Goal: Task Accomplishment & Management: Complete application form

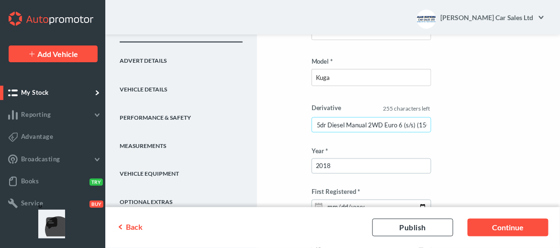
scroll to position [0, 77]
drag, startPoint x: 316, startPoint y: 122, endPoint x: 430, endPoint y: 121, distance: 113.9
click at [430, 121] on input "2.0 TDCi Titanium X SUV 5dr Diesel Manual 2WD Euro 6 (s/s) (150 ps)" at bounding box center [371, 124] width 120 height 15
click at [394, 121] on input "2.0 TDCi Titanium X SUV 5dr Diesel Manual 2WD Euro 6 (s/s) (150 ps)" at bounding box center [371, 124] width 120 height 15
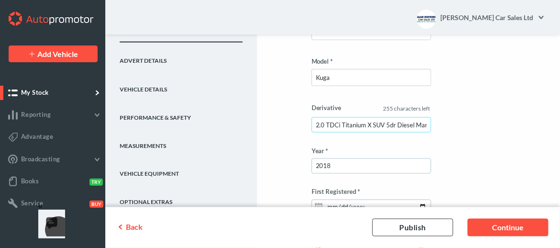
drag, startPoint x: 430, startPoint y: 123, endPoint x: 294, endPoint y: 127, distance: 135.5
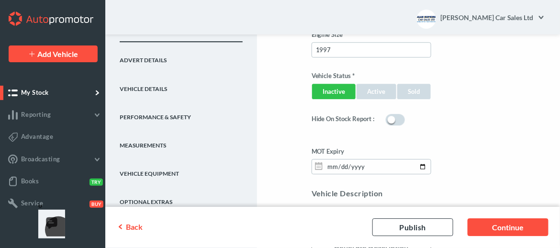
scroll to position [875, 0]
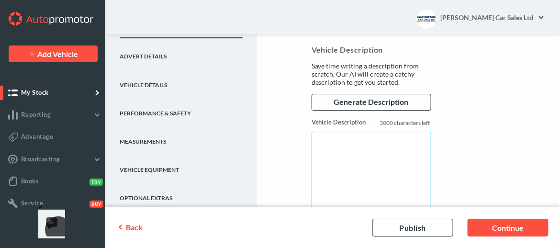
click at [327, 143] on textarea "Vehicle Description" at bounding box center [371, 178] width 120 height 92
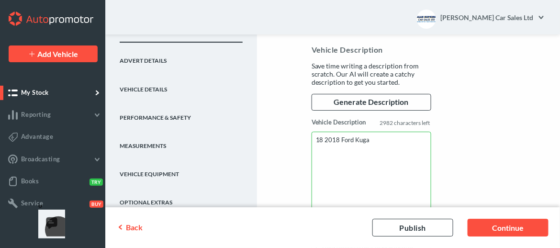
paste textarea "2.0 TDCi Titanium X SUV 5dr Diesel Manual 2WD Euro 6 (s/s) (150 ps)"
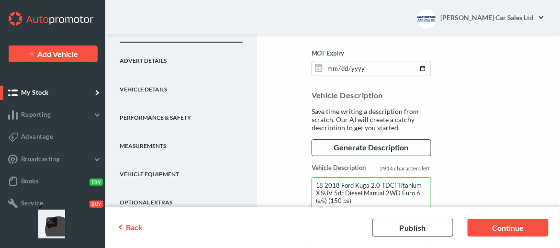
scroll to position [883, 0]
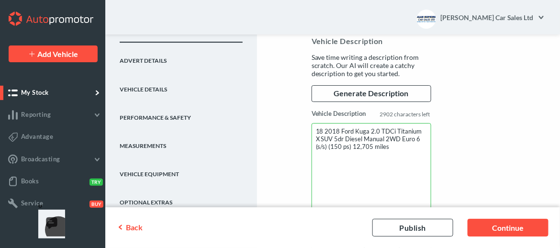
drag, startPoint x: 340, startPoint y: 143, endPoint x: 372, endPoint y: 144, distance: 31.6
click at [372, 144] on textarea "18 2018 Ford Kuga 2.0 TDCi Titanium X SUV 5dr Diesel Manual 2WD Euro 6 (s/s) (1…" at bounding box center [371, 169] width 120 height 92
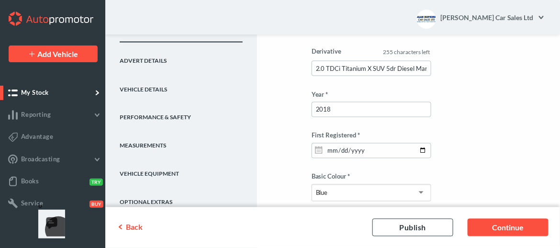
scroll to position [357, 0]
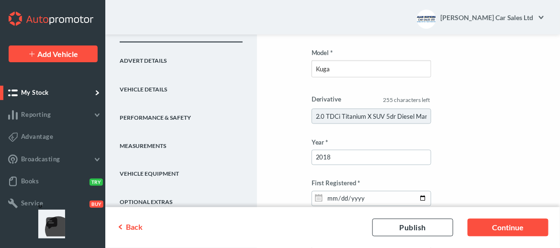
type textarea "18 2018 Ford Kuga 2.0 TDCi Titanium X SUV 5dr Diesel Manual 2WD Euro 6 (s/s) (1…"
drag, startPoint x: 395, startPoint y: 115, endPoint x: 414, endPoint y: 114, distance: 18.7
click at [414, 114] on input "2.0 TDCi Titanium X SUV 5dr Diesel Manual 2WD Euro 6 (s/s) (150 ps)" at bounding box center [371, 116] width 120 height 15
paste input "12,705 miles"
click at [382, 113] on input "2.0 TDCi Titanium X SUV 12,705 miles 2WD Euro 6 (s/s) (150 ps)" at bounding box center [371, 116] width 120 height 15
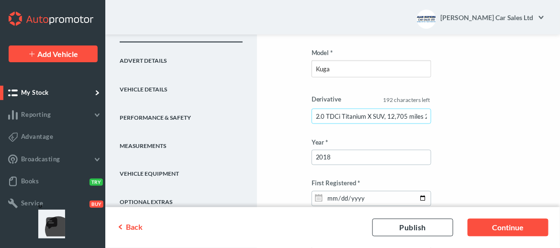
click at [420, 111] on input "2.0 TDCi Titanium X SUV, 12,705 miles 2WD Euro 6 (s/s) (150 ps)" at bounding box center [371, 116] width 120 height 15
drag, startPoint x: 370, startPoint y: 115, endPoint x: 383, endPoint y: 116, distance: 13.0
click at [383, 116] on input "2.0 TDCi Titanium X SUV, 12,705 miles, 2WD Euro 6 (s/s) (150 ps)" at bounding box center [371, 116] width 120 height 15
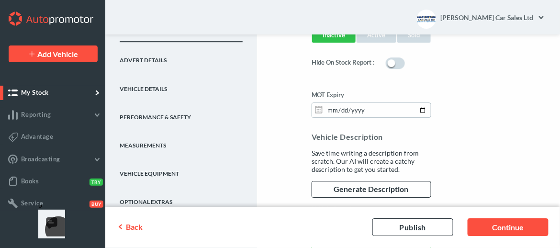
scroll to position [883, 0]
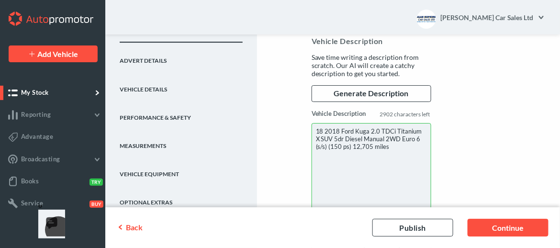
type input "2.0 TDCi Titanium X, 12,705 miles, 2WD Euro 6 (s/s) (150 ps)"
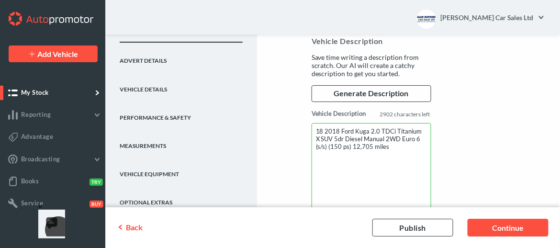
scroll to position [0, 0]
click at [379, 144] on textarea "18 2018 Ford Kuga 2.0 TDCi Titanium X SUV 5dr Diesel Manual 2WD Euro 6 (s/s) (1…" at bounding box center [371, 169] width 120 height 92
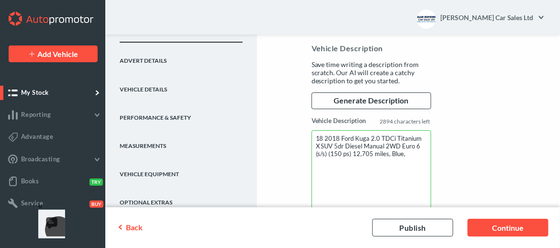
scroll to position [883, 0]
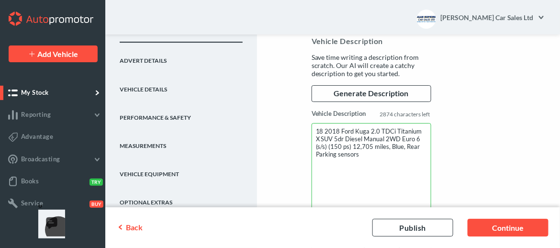
drag, startPoint x: 335, startPoint y: 150, endPoint x: 316, endPoint y: 152, distance: 19.2
click at [316, 152] on textarea "18 2018 Ford Kuga 2.0 TDCi Titanium X SUV 5dr Diesel Manual 2WD Euro 6 (s/s) (1…" at bounding box center [371, 169] width 120 height 92
drag, startPoint x: 338, startPoint y: 150, endPoint x: 356, endPoint y: 155, distance: 18.8
click at [338, 150] on textarea "18 2018 Ford Kuga 2.0 TDCi Titanium X SUV 5dr Diesel Manual 2WD Euro 6 (s/s) (1…" at bounding box center [371, 169] width 120 height 92
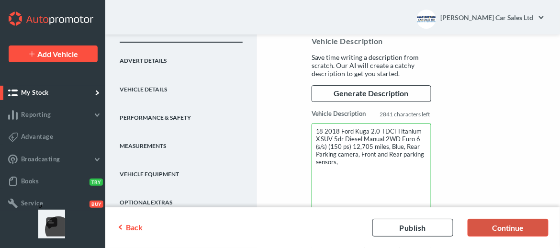
type textarea "18 2018 Ford Kuga 2.0 TDCi Titanium X SUV 5dr Diesel Manual 2WD Euro 6 (s/s) (1…"
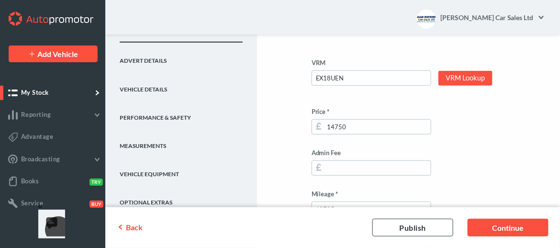
scroll to position [70, 0]
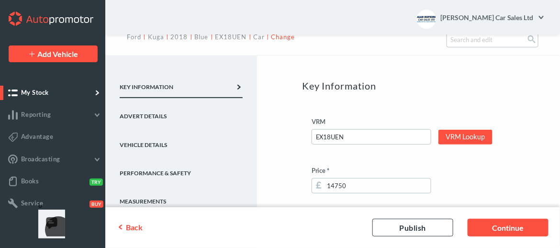
click at [146, 117] on link "Advert Details" at bounding box center [181, 112] width 123 height 28
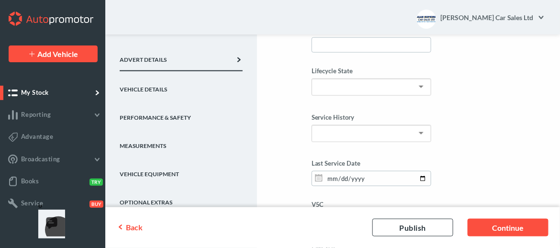
scroll to position [309, 0]
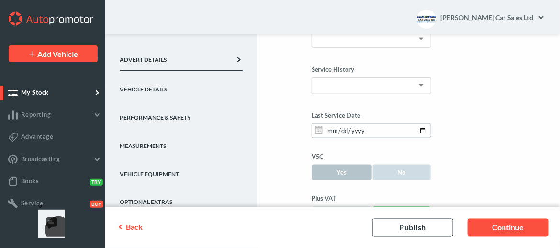
click at [332, 164] on link "Yes" at bounding box center [341, 172] width 61 height 16
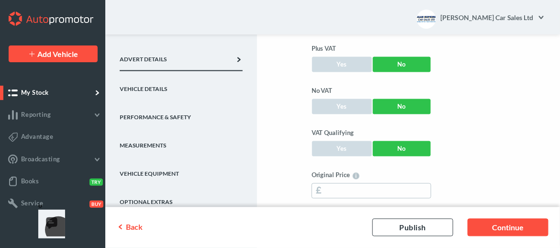
scroll to position [453, 0]
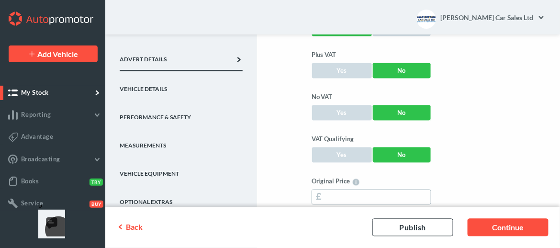
click at [153, 114] on link "Performance & Safety" at bounding box center [181, 114] width 123 height 28
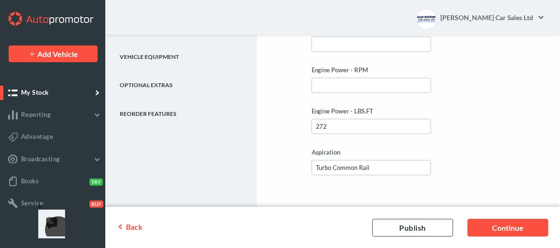
scroll to position [594, 0]
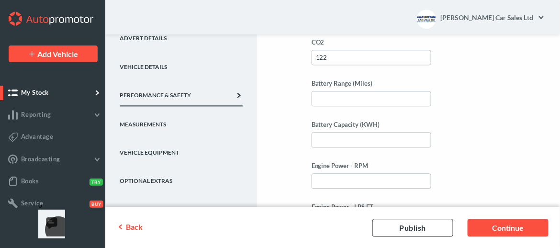
click at [155, 123] on link "Measurements" at bounding box center [181, 120] width 123 height 28
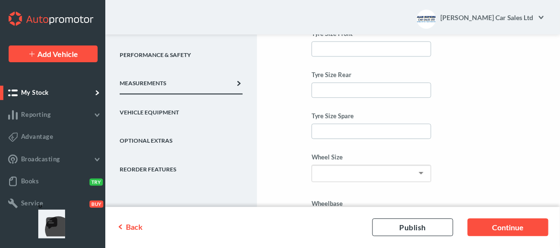
scroll to position [585, 0]
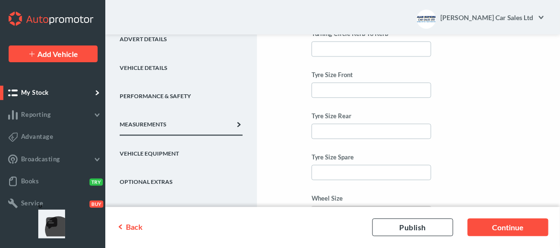
click at [136, 149] on link "Vehicle Equipment" at bounding box center [181, 150] width 123 height 28
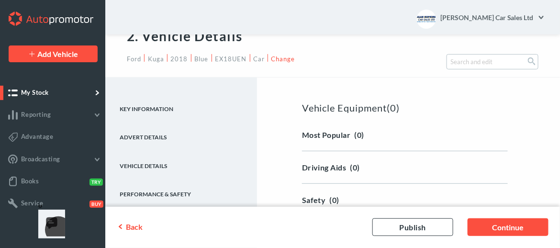
scroll to position [67, 0]
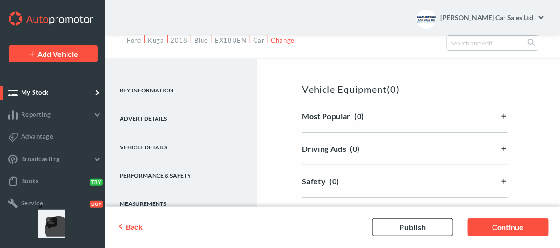
click at [155, 119] on link "Advert Details" at bounding box center [181, 114] width 123 height 28
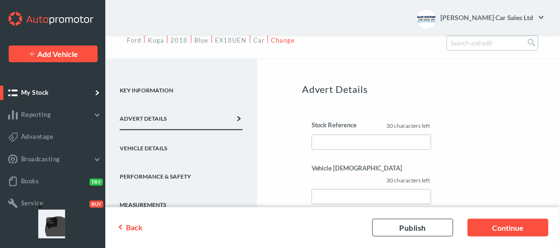
click at [167, 143] on link "Vehicle Details" at bounding box center [181, 144] width 123 height 28
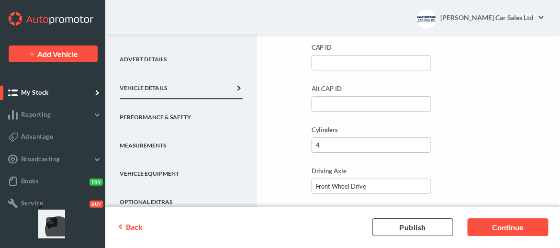
scroll to position [784, 0]
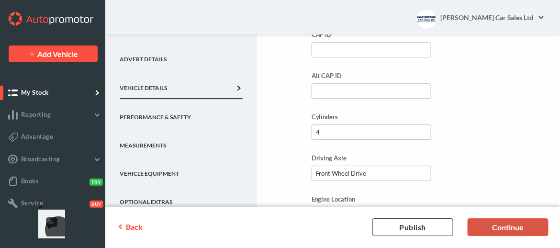
click at [522, 231] on link "Continue" at bounding box center [507, 228] width 81 height 18
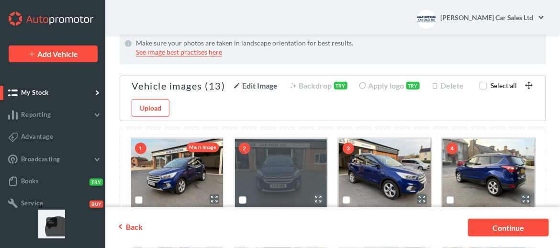
scroll to position [96, 0]
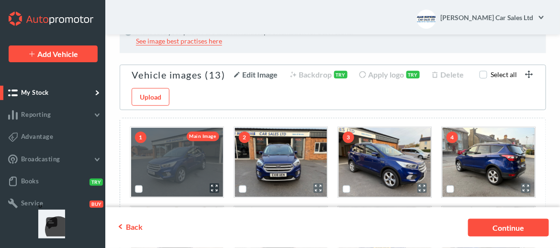
click at [212, 188] on icon "scrollable content" at bounding box center [215, 188] width 10 height 10
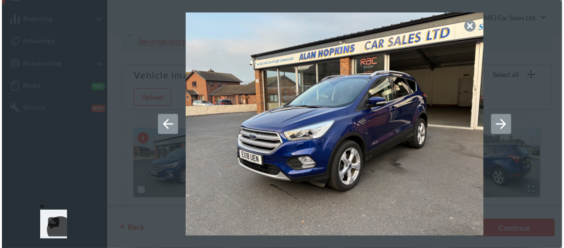
scroll to position [0, 0]
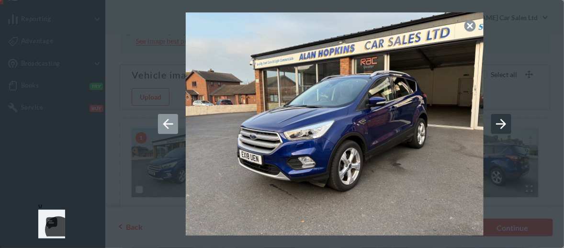
click at [502, 125] on icon at bounding box center [500, 123] width 15 height 15
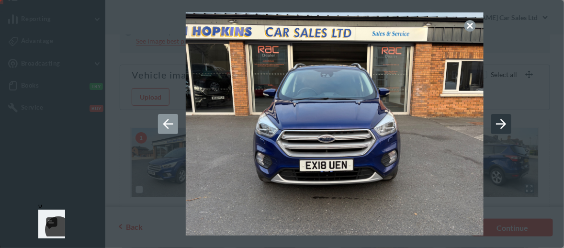
click at [502, 125] on icon at bounding box center [500, 123] width 15 height 15
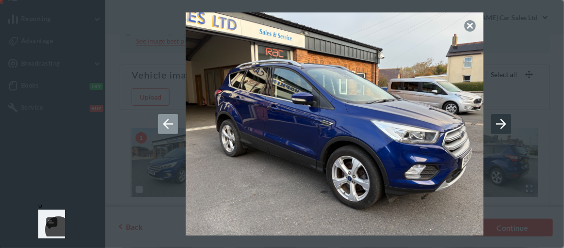
click at [502, 125] on icon at bounding box center [500, 123] width 15 height 15
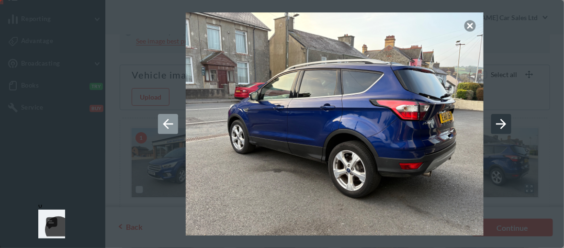
click at [502, 125] on icon at bounding box center [500, 123] width 15 height 15
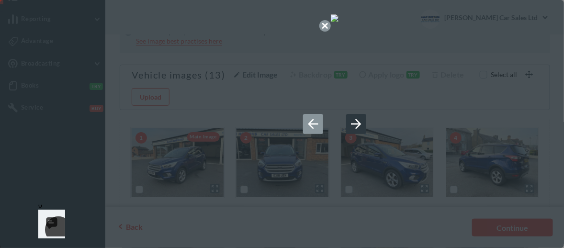
click at [364, 125] on icon at bounding box center [355, 123] width 15 height 15
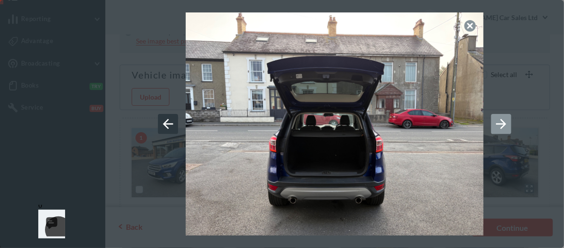
click at [164, 125] on icon at bounding box center [168, 124] width 10 height 10
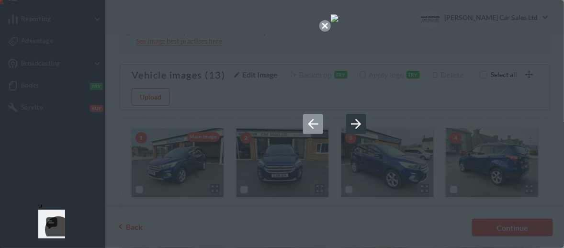
click at [364, 126] on icon at bounding box center [355, 123] width 15 height 15
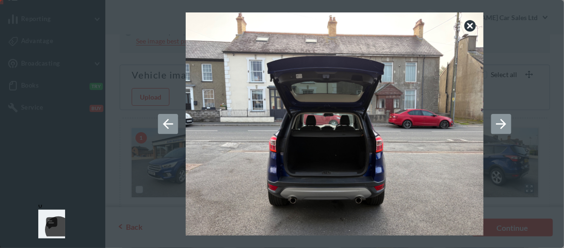
click at [472, 24] on icon at bounding box center [470, 26] width 6 height 6
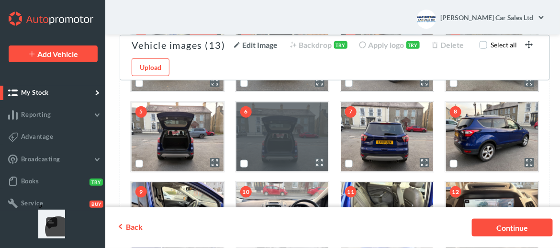
scroll to position [191, 0]
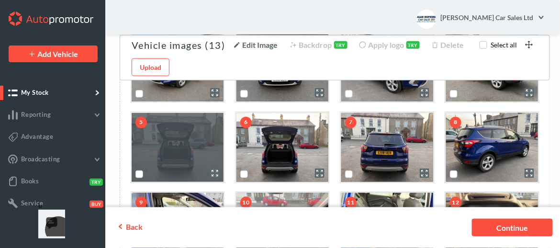
click at [139, 178] on label "scrollable content" at bounding box center [139, 178] width 0 height 0
click at [138, 170] on input "scrollable content" at bounding box center [138, 173] width 6 height 6
checkbox input "true"
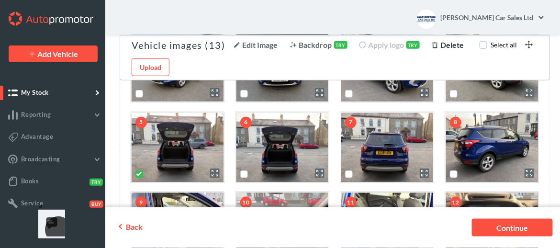
click at [449, 44] on span "Delete" at bounding box center [452, 44] width 23 height 9
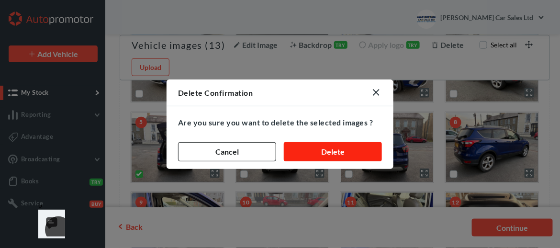
click at [344, 145] on button "Delete" at bounding box center [333, 151] width 98 height 19
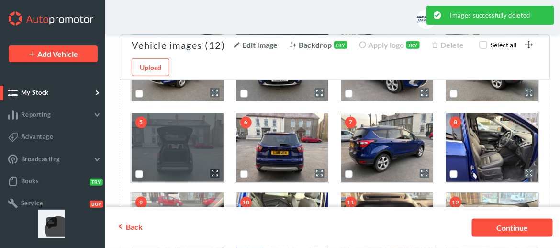
click at [213, 170] on icon "scrollable content" at bounding box center [215, 173] width 10 height 10
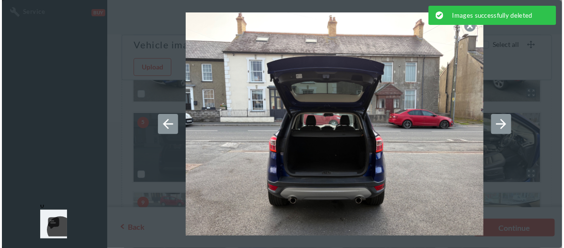
scroll to position [0, 0]
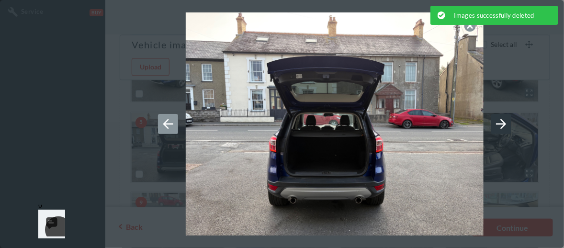
click at [495, 122] on icon at bounding box center [500, 123] width 15 height 15
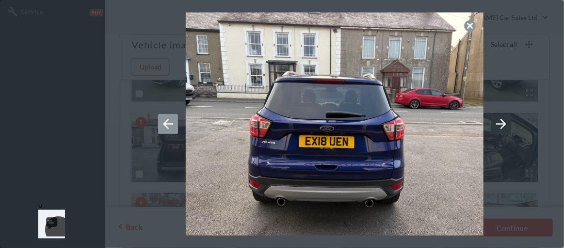
click at [497, 123] on icon at bounding box center [500, 123] width 15 height 15
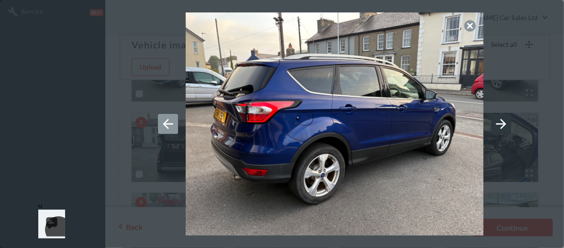
click at [497, 123] on icon at bounding box center [500, 123] width 15 height 15
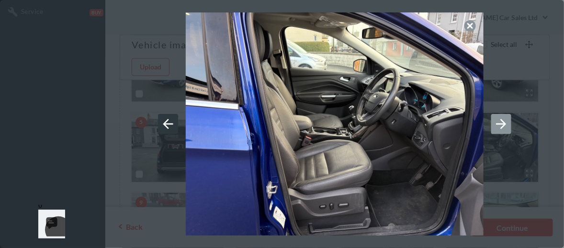
click at [163, 121] on icon at bounding box center [167, 123] width 15 height 15
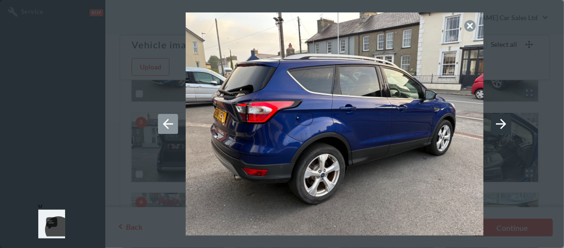
click at [502, 123] on icon at bounding box center [500, 123] width 15 height 15
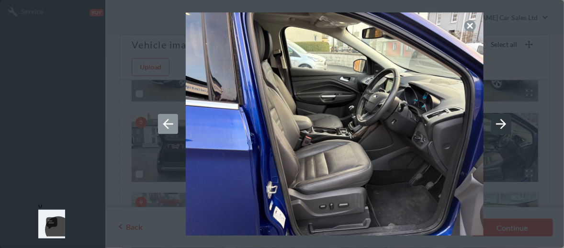
click at [502, 123] on icon at bounding box center [500, 123] width 15 height 15
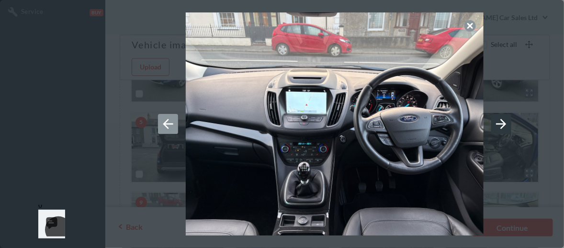
click at [502, 123] on icon at bounding box center [500, 123] width 15 height 15
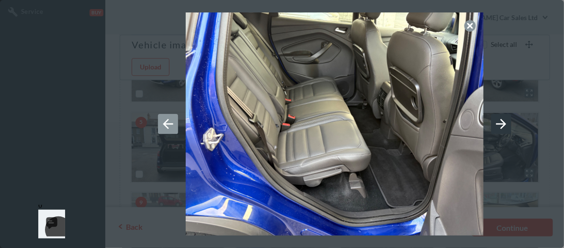
click at [502, 123] on icon at bounding box center [500, 123] width 15 height 15
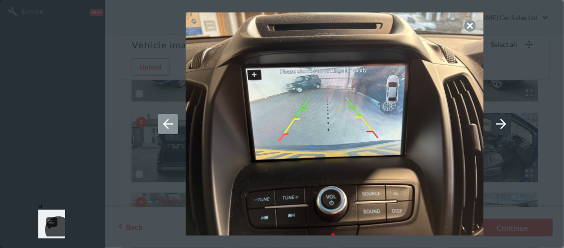
click at [502, 123] on icon at bounding box center [500, 123] width 15 height 15
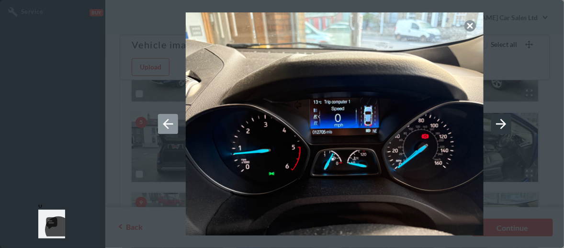
click at [502, 123] on icon at bounding box center [500, 123] width 15 height 15
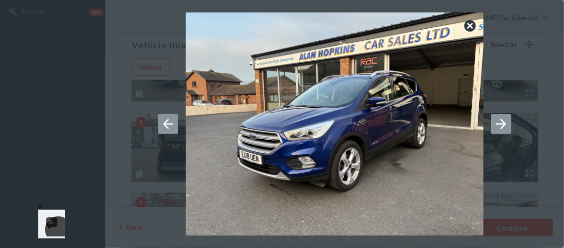
click at [473, 26] on icon at bounding box center [469, 25] width 11 height 11
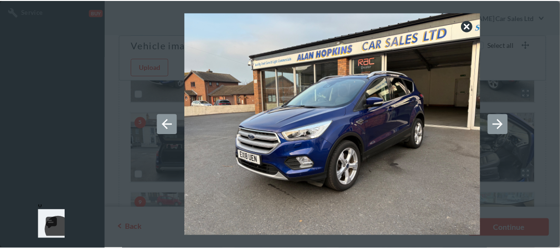
scroll to position [191, 0]
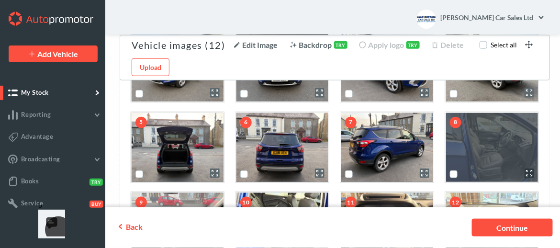
click at [527, 171] on icon "scrollable content" at bounding box center [529, 173] width 10 height 10
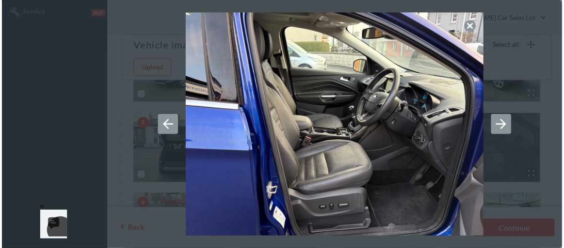
scroll to position [0, 0]
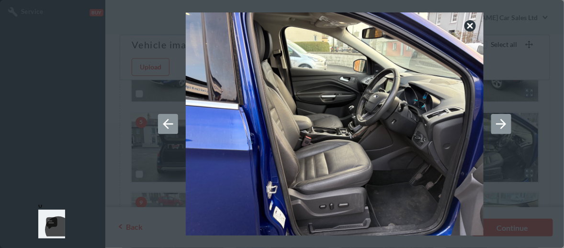
click at [472, 25] on icon at bounding box center [469, 25] width 11 height 11
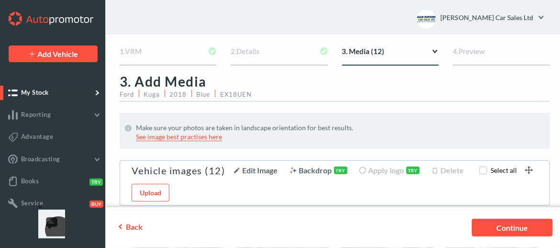
click at [141, 49] on div "1. VRM" at bounding box center [168, 56] width 97 height 20
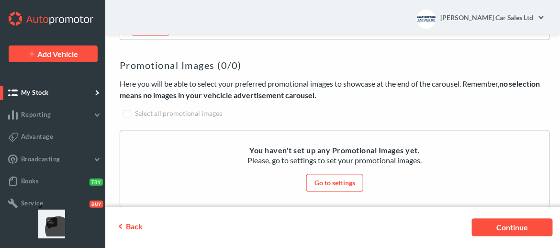
scroll to position [431, 0]
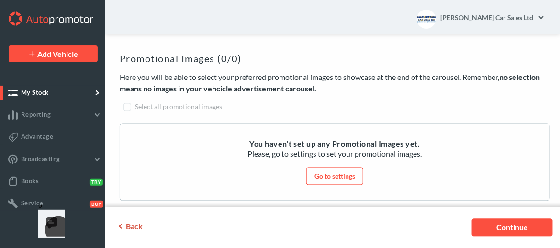
click at [134, 226] on span "Back" at bounding box center [134, 226] width 17 height 9
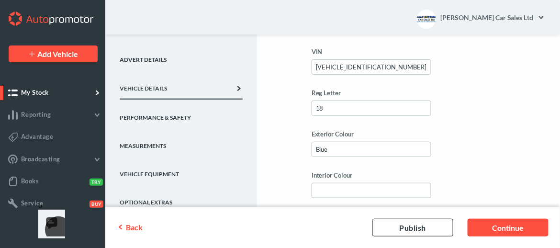
scroll to position [144, 0]
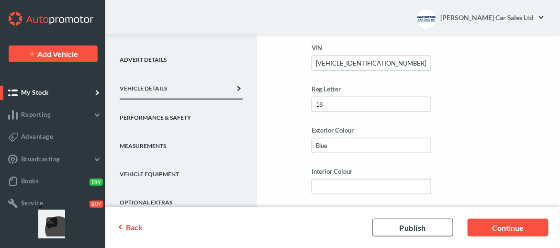
click at [129, 226] on span "Back" at bounding box center [134, 226] width 17 height 9
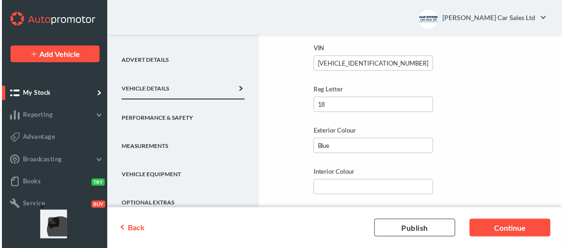
scroll to position [0, 0]
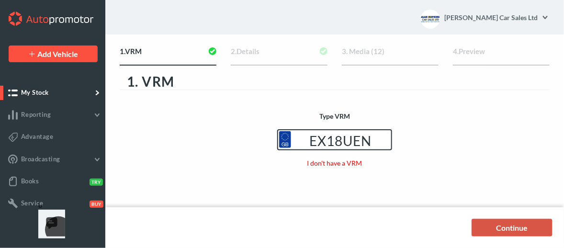
click at [501, 226] on link "Continue" at bounding box center [511, 228] width 81 height 18
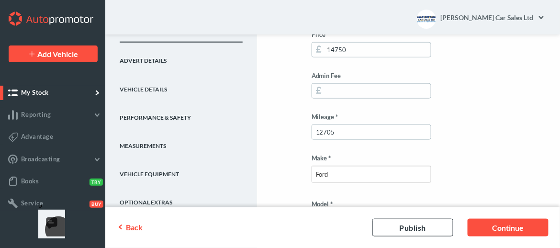
scroll to position [157, 0]
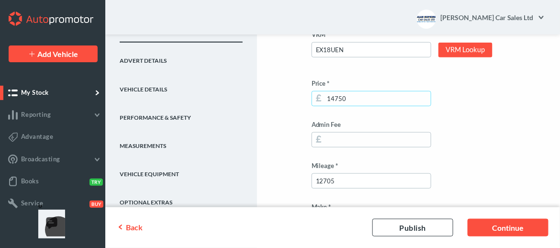
click at [358, 96] on input "14750" at bounding box center [371, 98] width 120 height 15
type input "14995"
click at [519, 221] on link "Continue" at bounding box center [507, 228] width 81 height 18
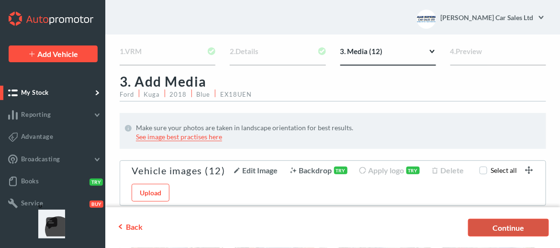
click at [511, 229] on link "Continue" at bounding box center [508, 228] width 81 height 18
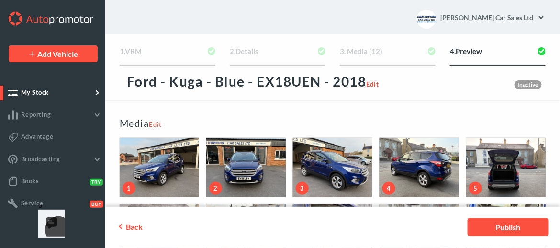
click at [511, 229] on link "Publish" at bounding box center [507, 228] width 81 height 18
